Goal: Task Accomplishment & Management: Use online tool/utility

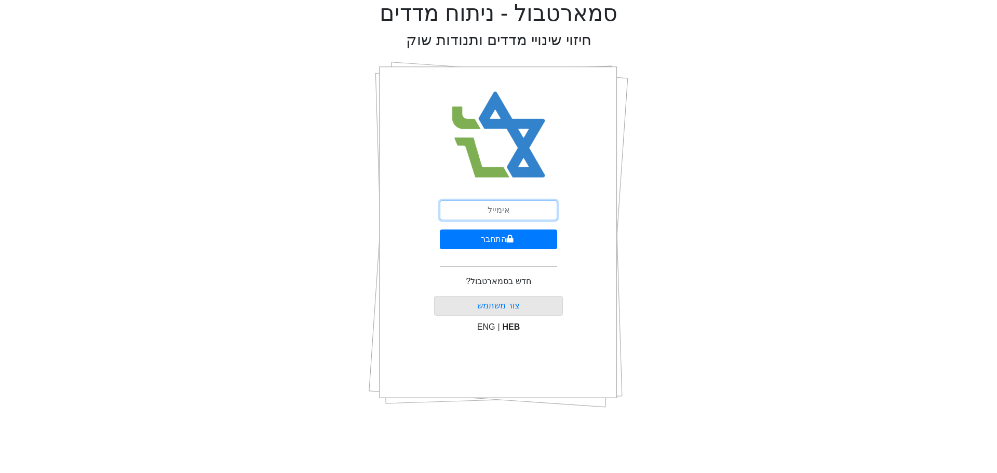
click at [511, 210] on input "email" at bounding box center [498, 210] width 117 height 20
type input "[EMAIL_ADDRESS][DOMAIN_NAME]"
click at [500, 239] on button "התחבר" at bounding box center [498, 240] width 117 height 20
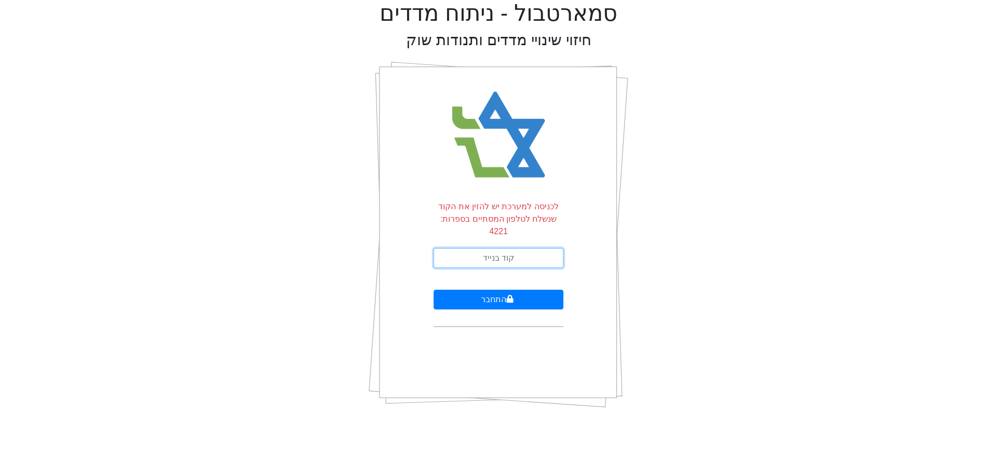
click at [490, 248] on input "text" at bounding box center [499, 258] width 130 height 20
type input "912619"
click at [524, 293] on button "התחבר" at bounding box center [499, 300] width 130 height 20
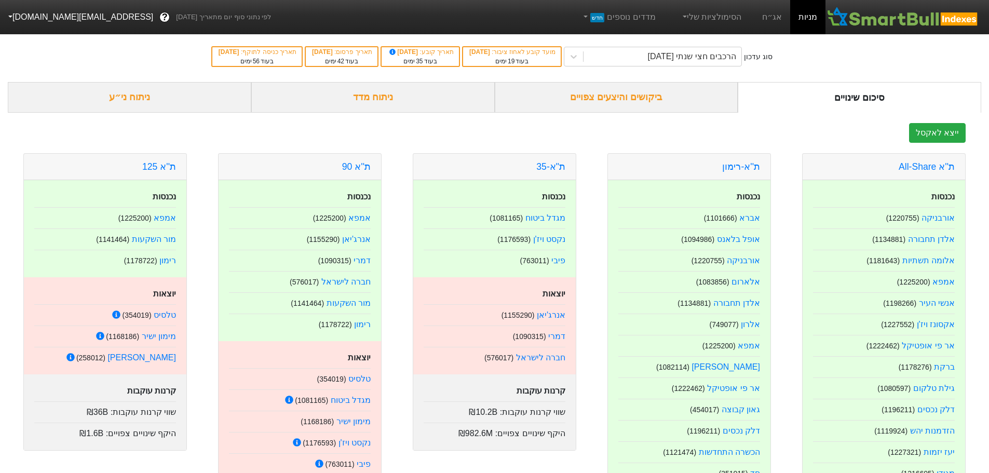
click at [606, 98] on div "ביקושים והיצעים צפויים" at bounding box center [617, 97] width 244 height 31
